Goal: Use online tool/utility: Utilize a website feature to perform a specific function

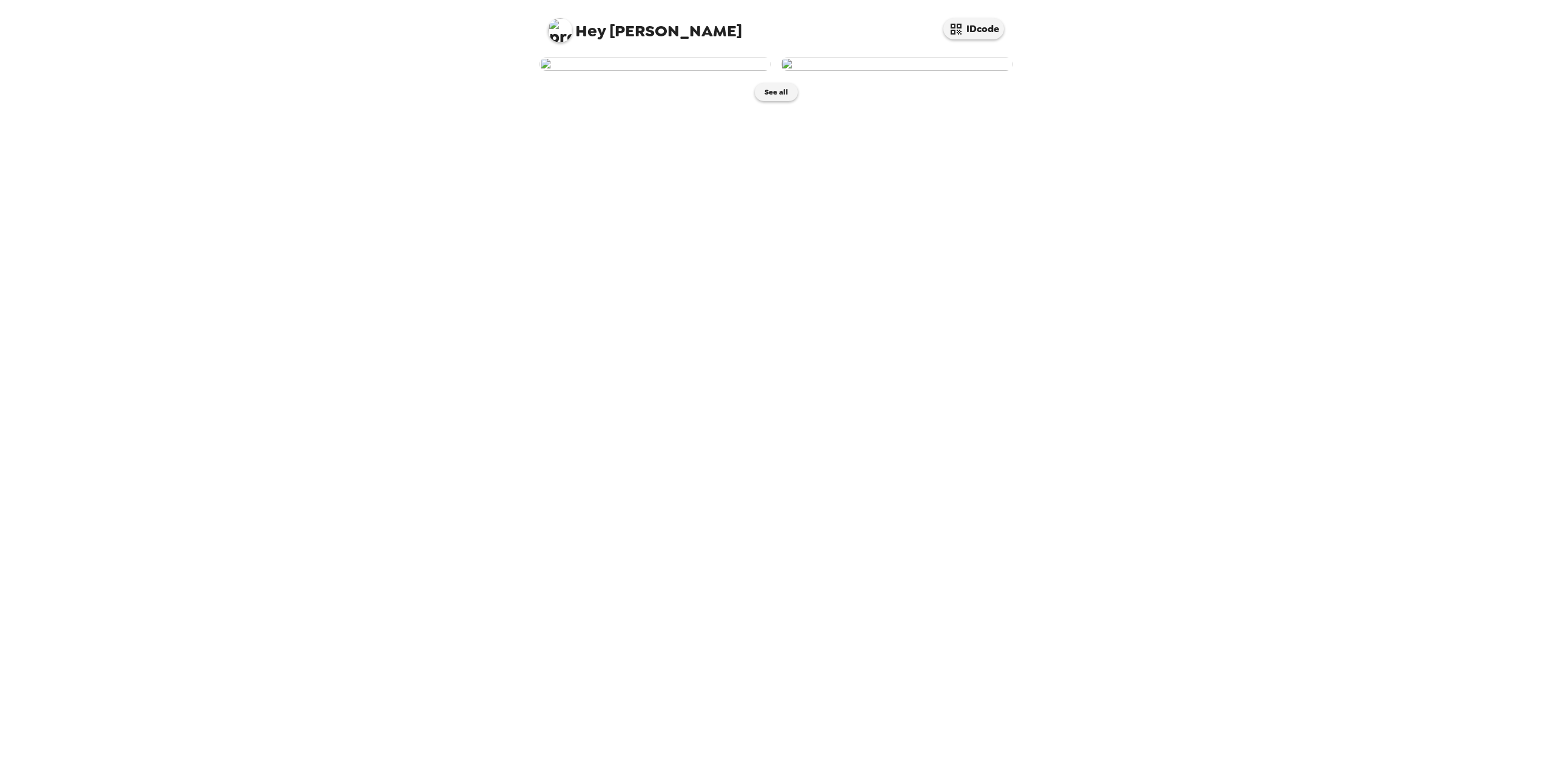
click at [631, 71] on img at bounding box center [655, 64] width 231 height 13
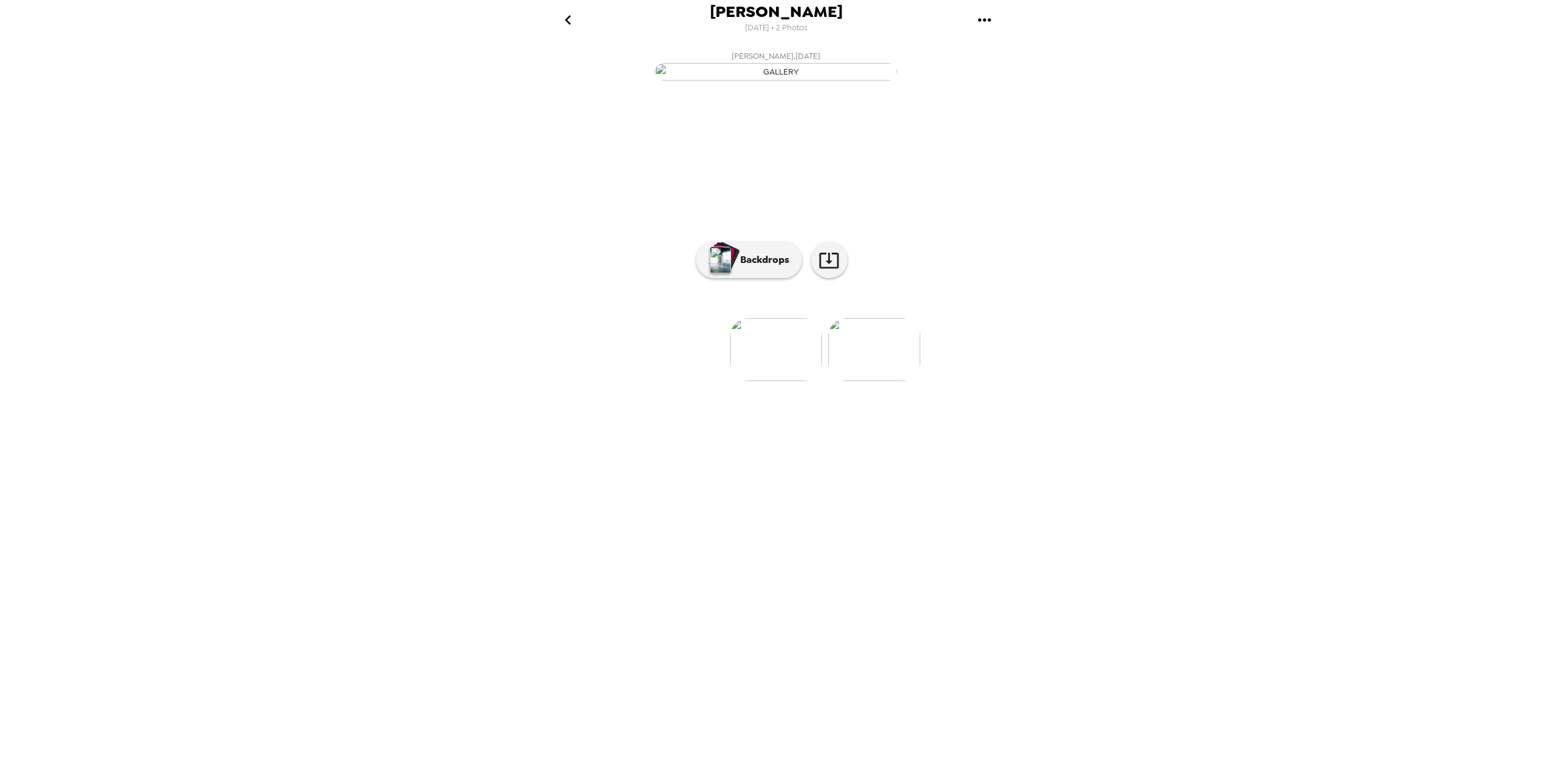
click at [987, 22] on icon "gallery menu" at bounding box center [985, 20] width 20 height 20
click at [1383, 240] on div at bounding box center [776, 392] width 1552 height 784
click at [824, 271] on icon at bounding box center [829, 260] width 21 height 21
click at [747, 268] on p "Backdrops" at bounding box center [761, 260] width 55 height 15
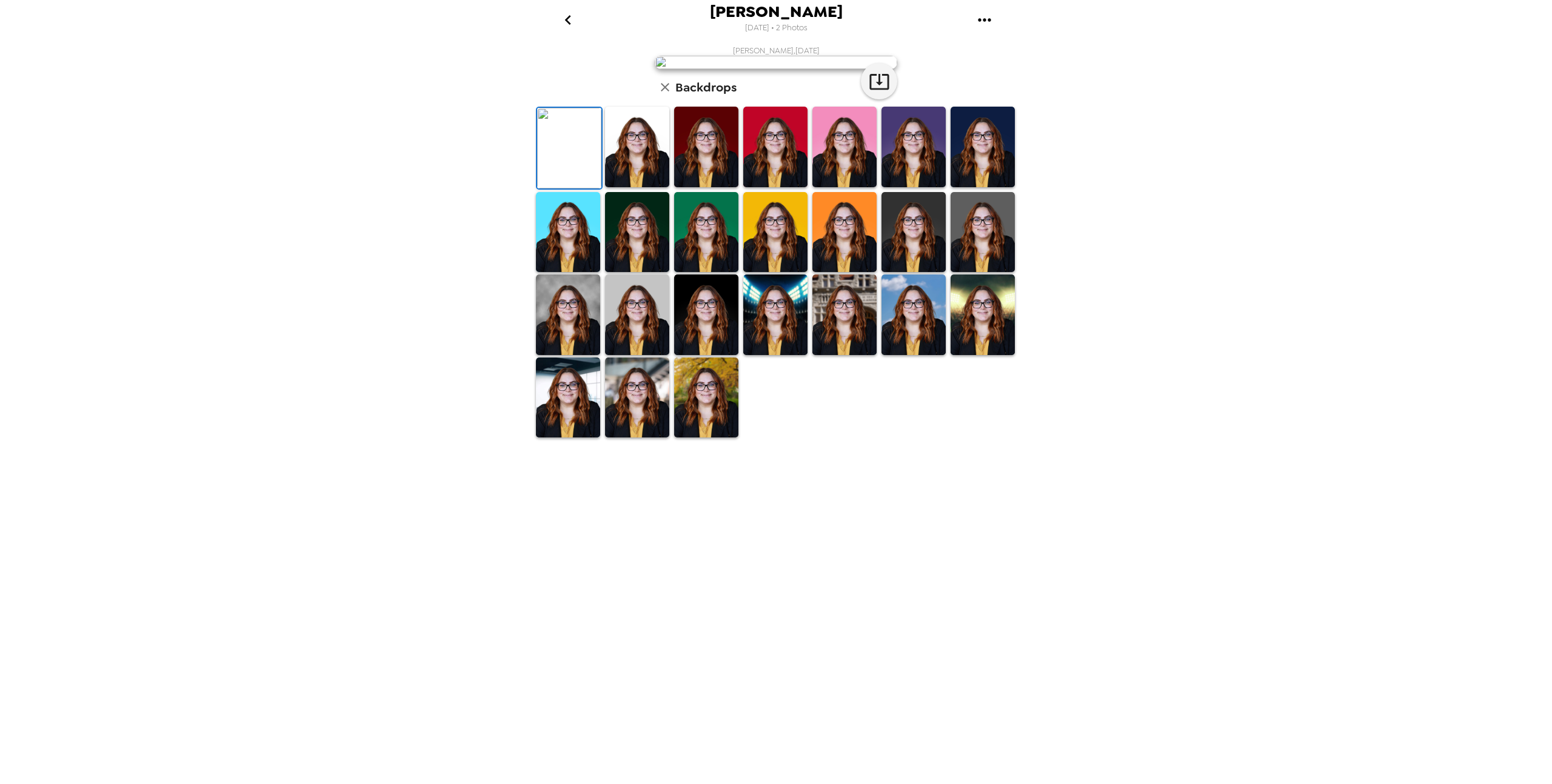
click at [576, 355] on img at bounding box center [568, 315] width 64 height 81
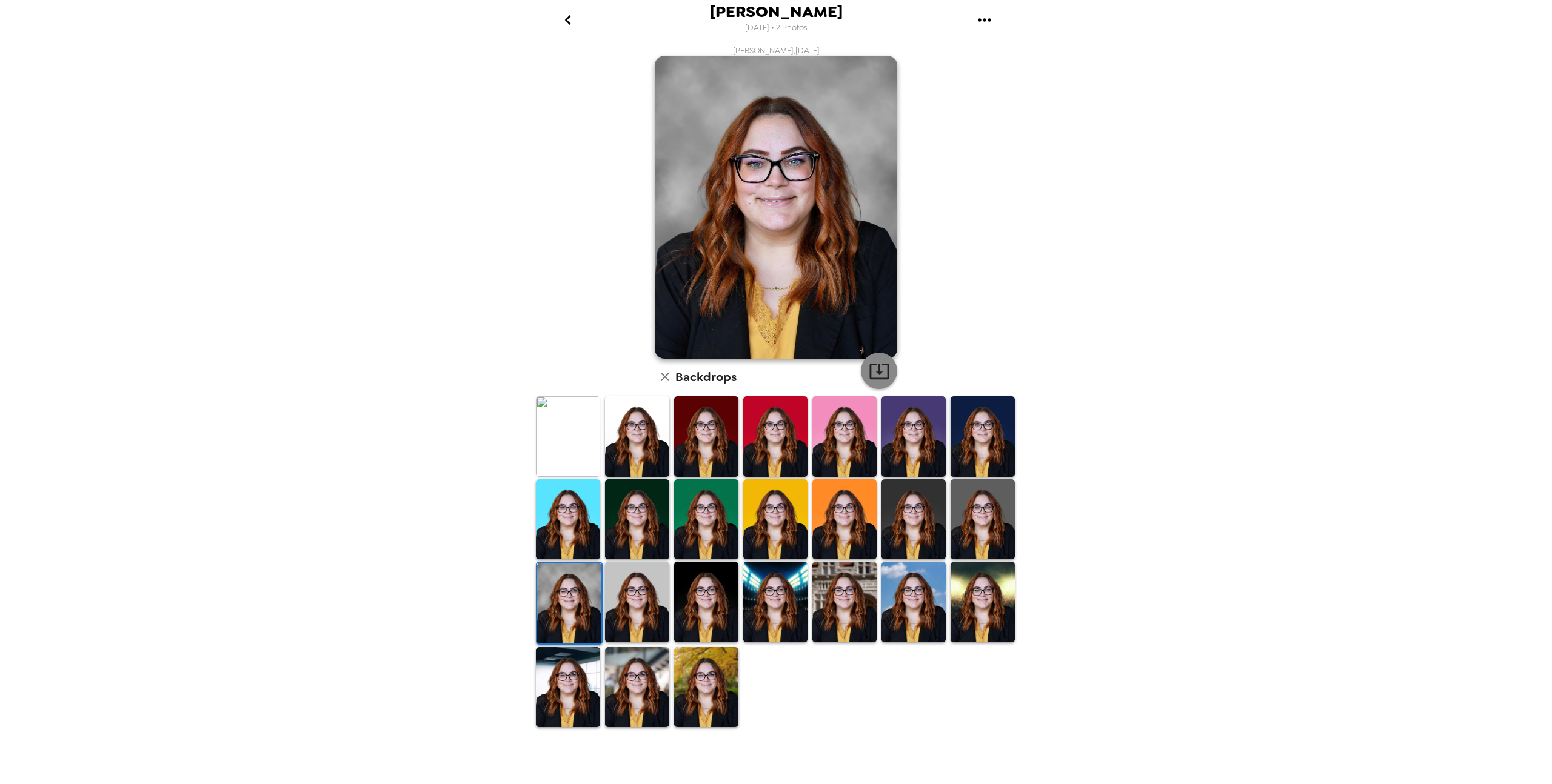
click at [880, 366] on icon "button" at bounding box center [879, 371] width 21 height 21
